Goal: Check status

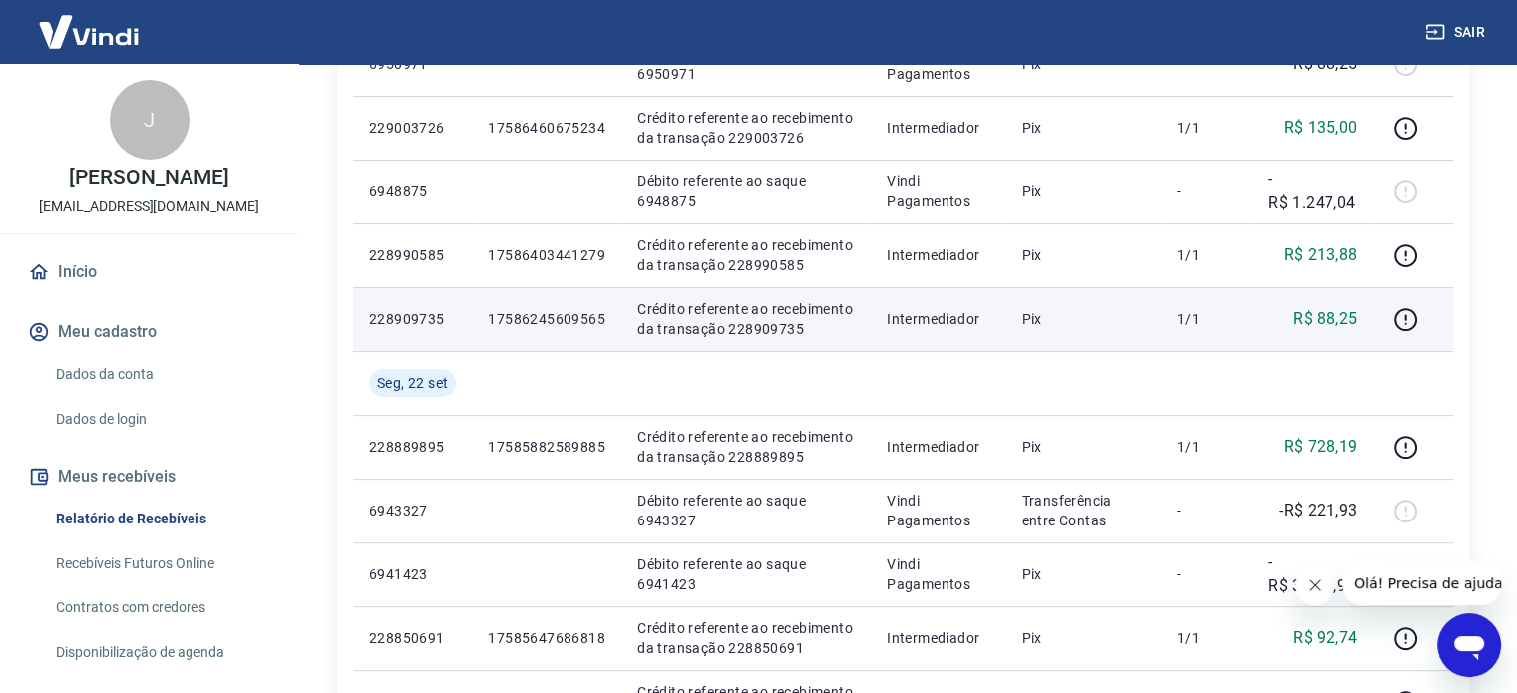
click at [1336, 318] on p "R$ 88,25" at bounding box center [1325, 319] width 65 height 24
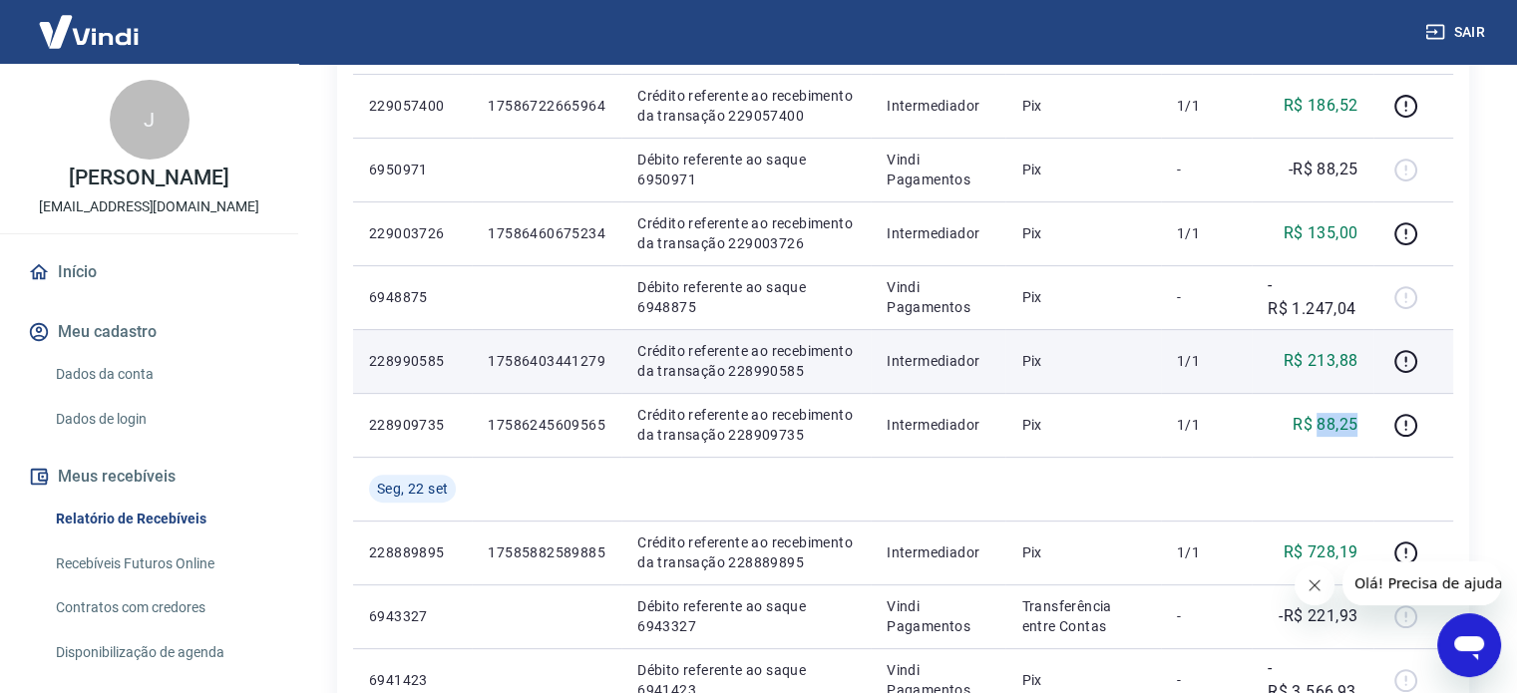
scroll to position [432, 0]
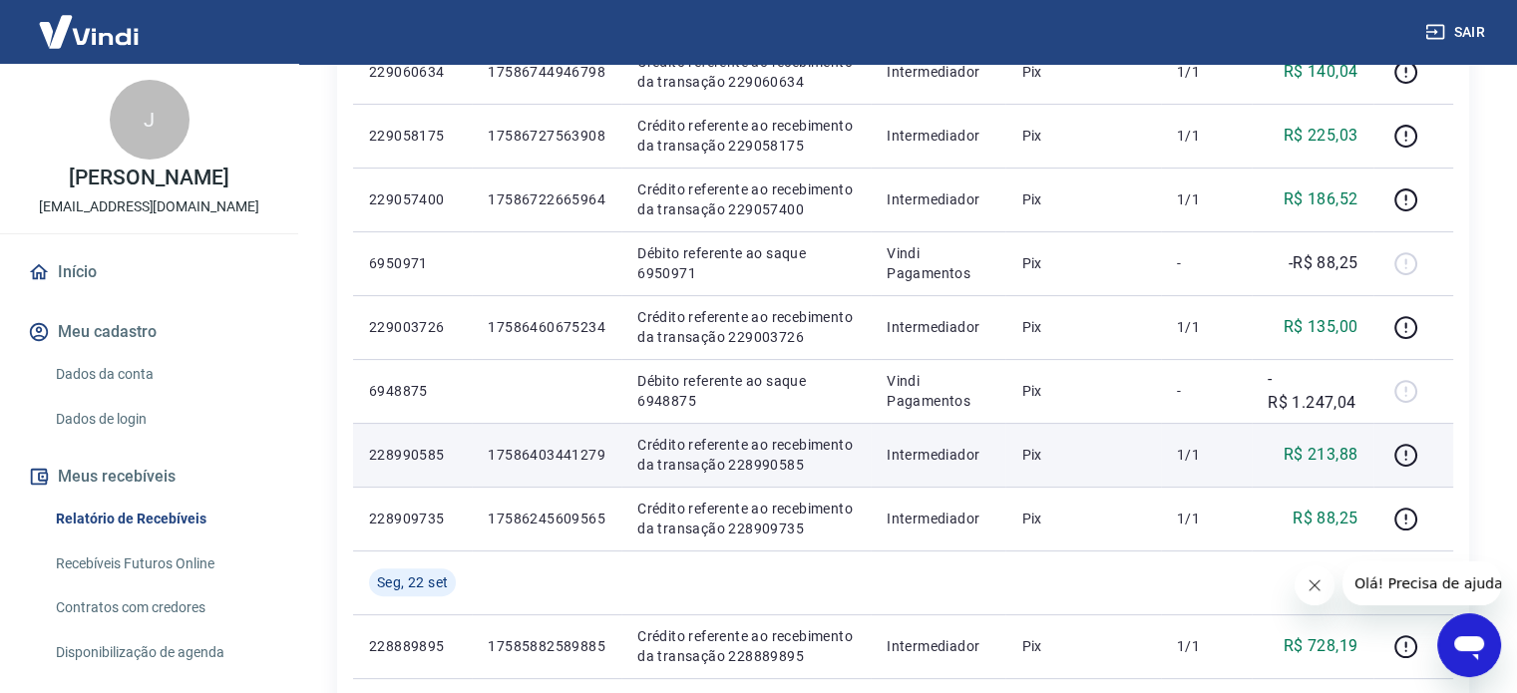
click at [1336, 467] on td "R$ 213,88" at bounding box center [1313, 455] width 122 height 64
click at [1334, 457] on p "R$ 213,88" at bounding box center [1321, 455] width 75 height 24
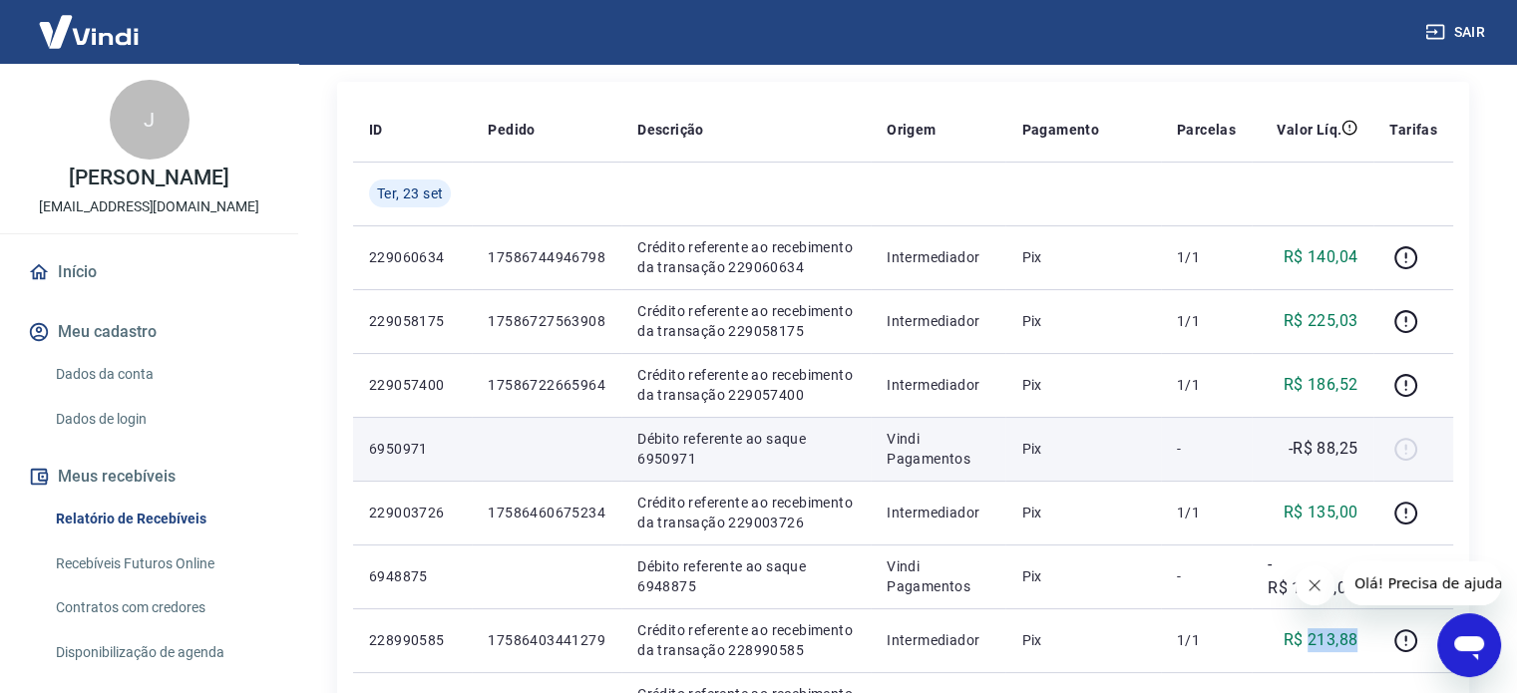
scroll to position [232, 0]
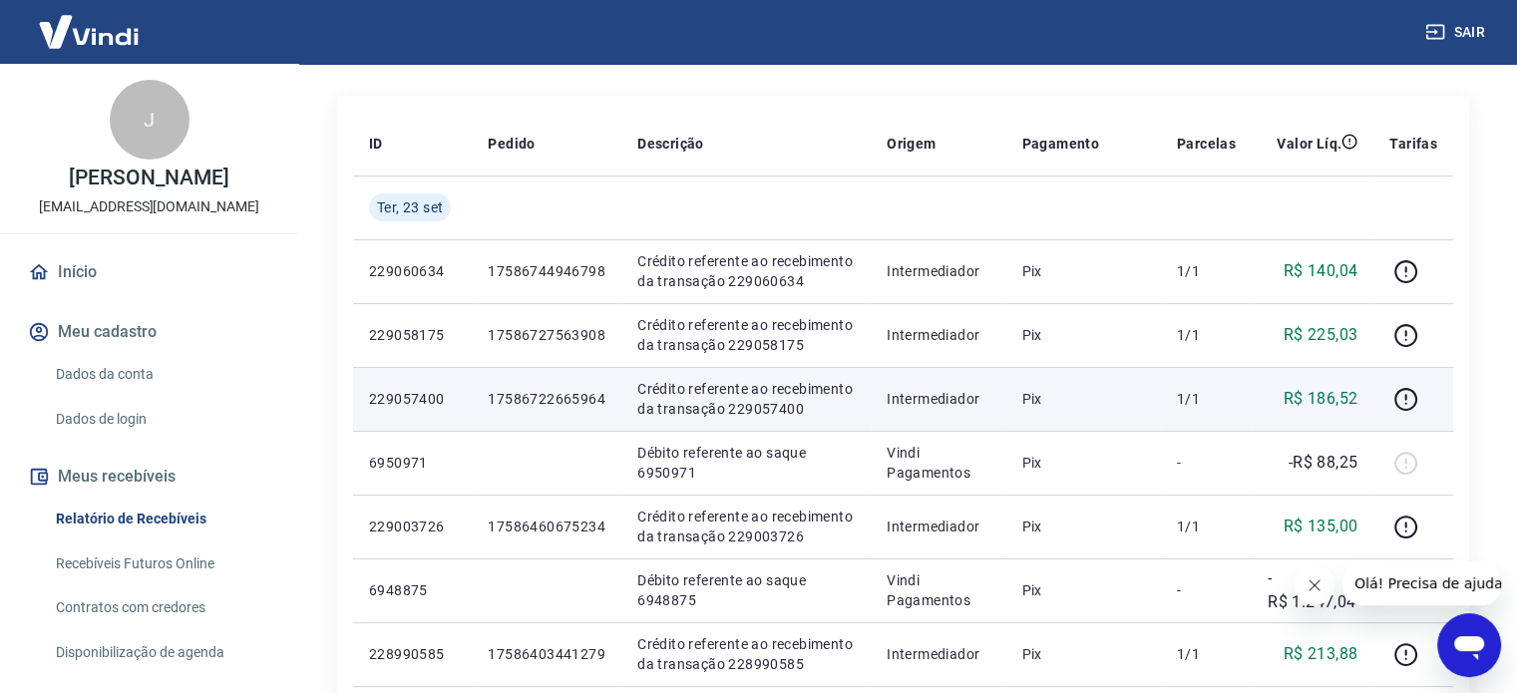
click at [1340, 394] on p "R$ 186,52" at bounding box center [1321, 399] width 75 height 24
